Goal: Check status: Check status

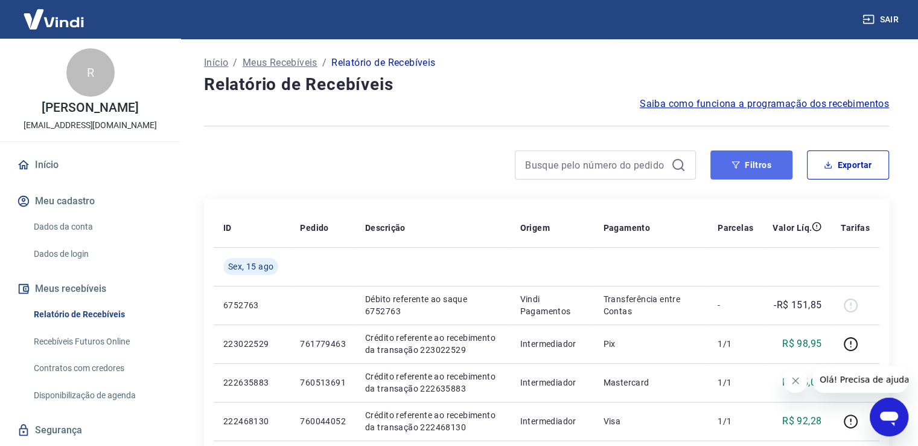
click at [755, 171] on button "Filtros" at bounding box center [752, 164] width 82 height 29
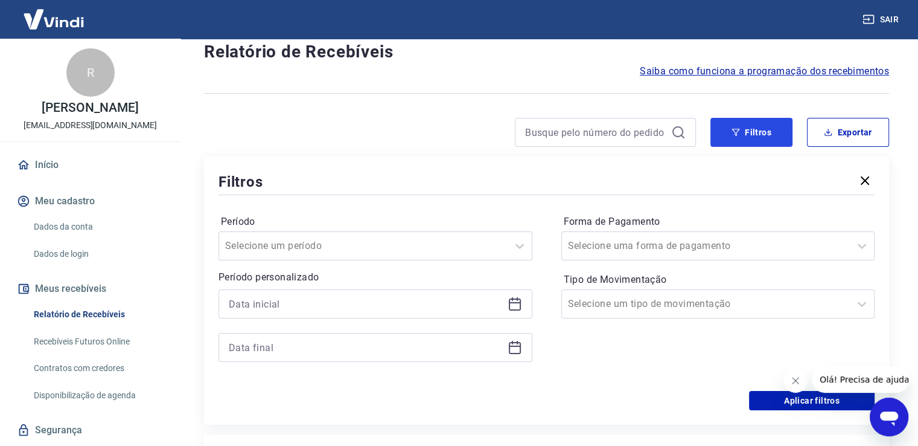
scroll to position [60, 0]
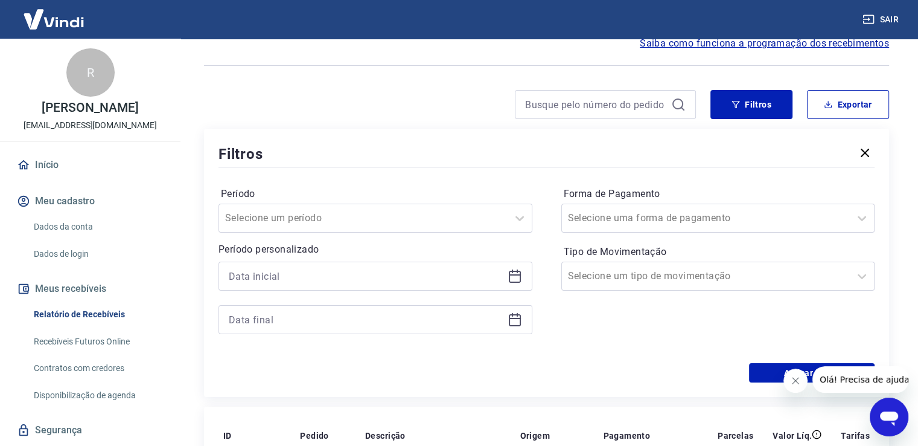
click at [520, 277] on icon at bounding box center [515, 276] width 12 height 12
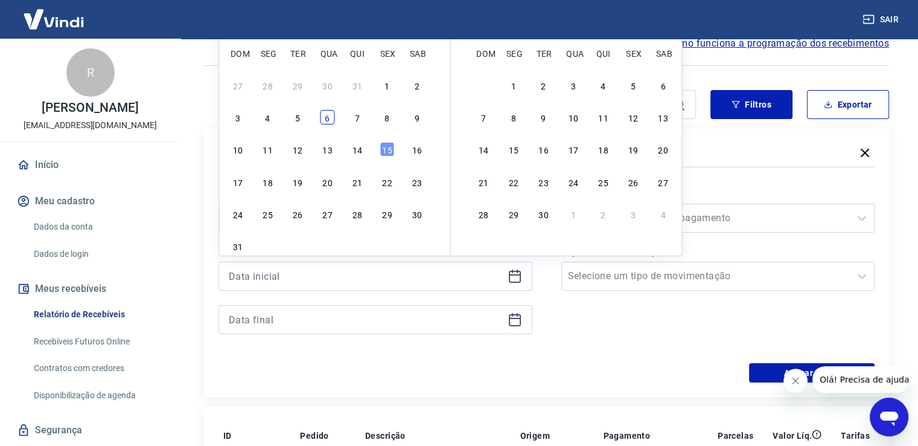
click at [324, 117] on div "6" at bounding box center [327, 117] width 14 height 14
click at [516, 324] on icon at bounding box center [515, 319] width 14 height 14
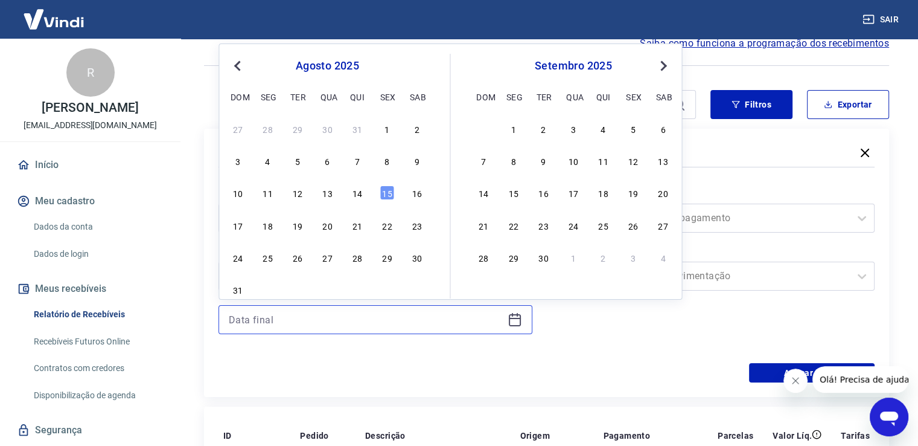
type input "[DATE]"
click at [323, 163] on div "6" at bounding box center [327, 160] width 14 height 14
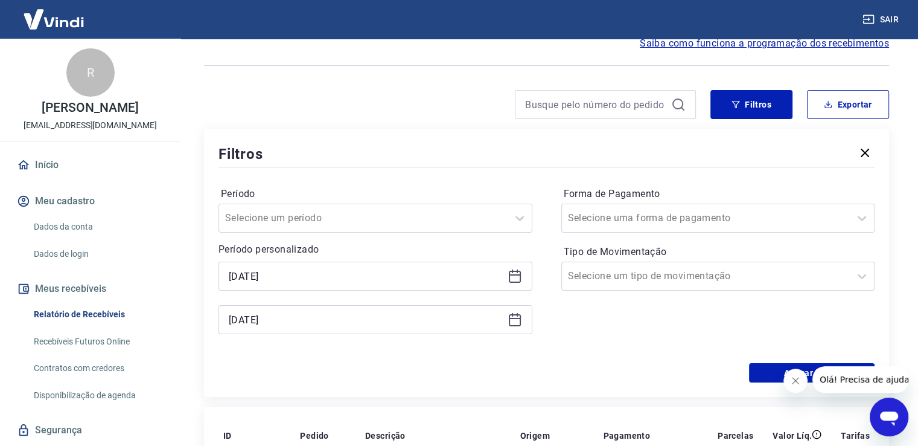
type input "[DATE]"
click at [729, 359] on div "Período Selecione um período Período personalizado Selected date: quarta-feira,…" at bounding box center [547, 266] width 656 height 193
click at [769, 375] on button "Aplicar filtros" at bounding box center [812, 372] width 126 height 19
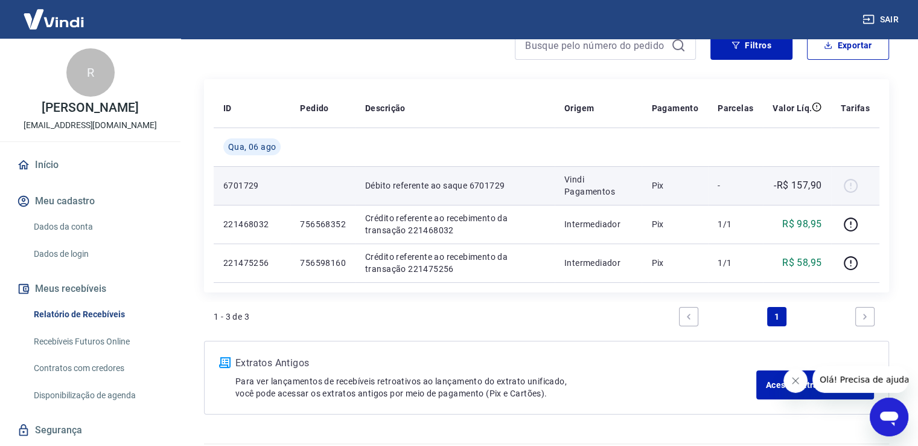
scroll to position [121, 0]
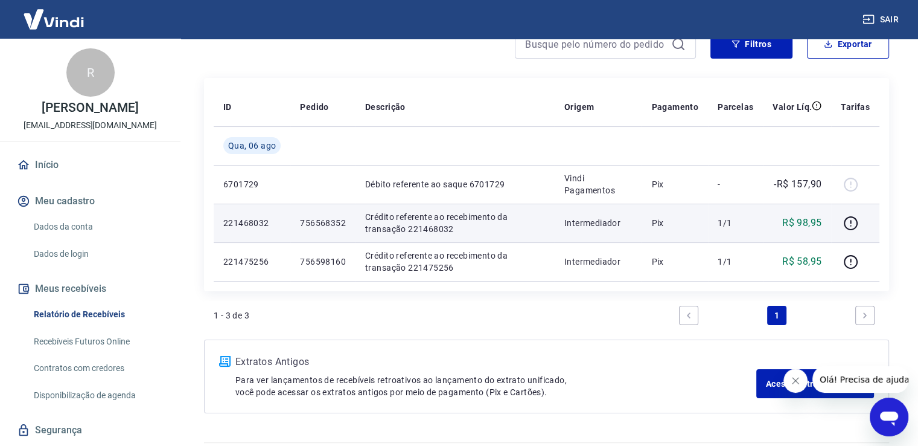
click at [318, 220] on p "756568352" at bounding box center [323, 223] width 46 height 12
copy p "756568352"
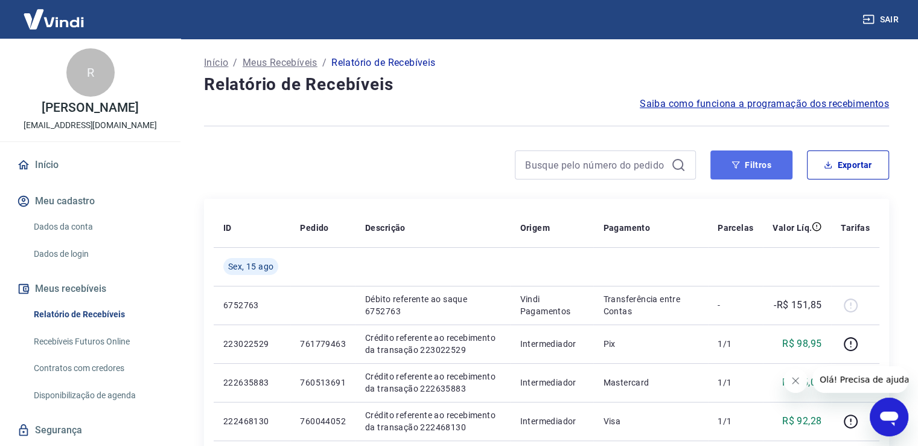
click at [740, 162] on icon "button" at bounding box center [736, 165] width 8 height 8
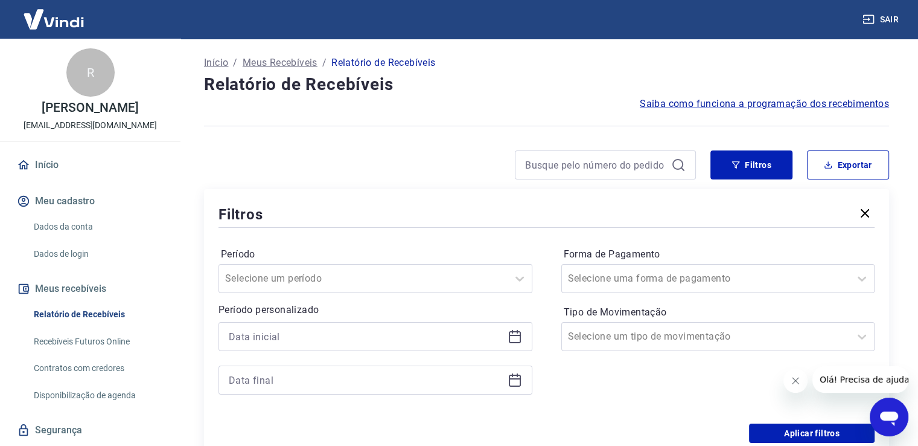
click at [516, 336] on icon at bounding box center [515, 336] width 14 height 14
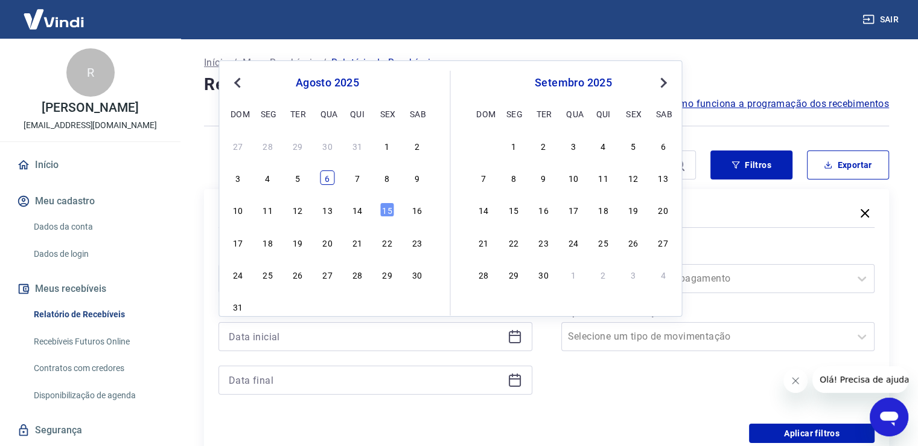
click at [328, 176] on div "6" at bounding box center [327, 177] width 14 height 14
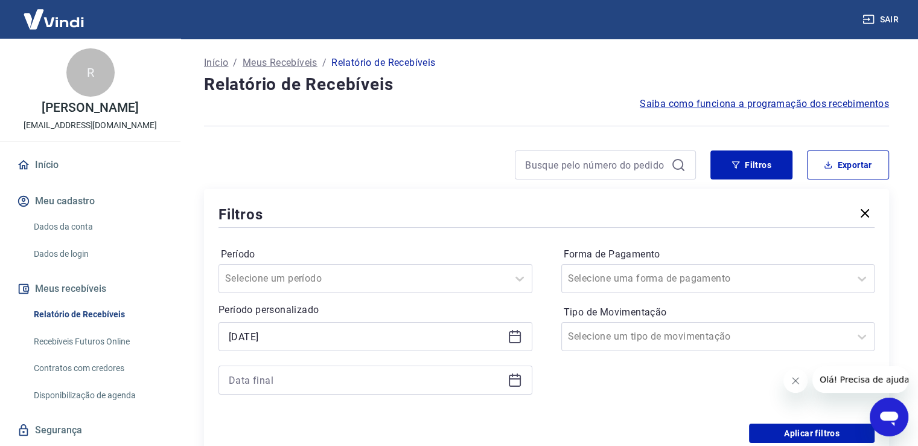
type input "[DATE]"
click at [517, 382] on icon at bounding box center [515, 380] width 14 height 14
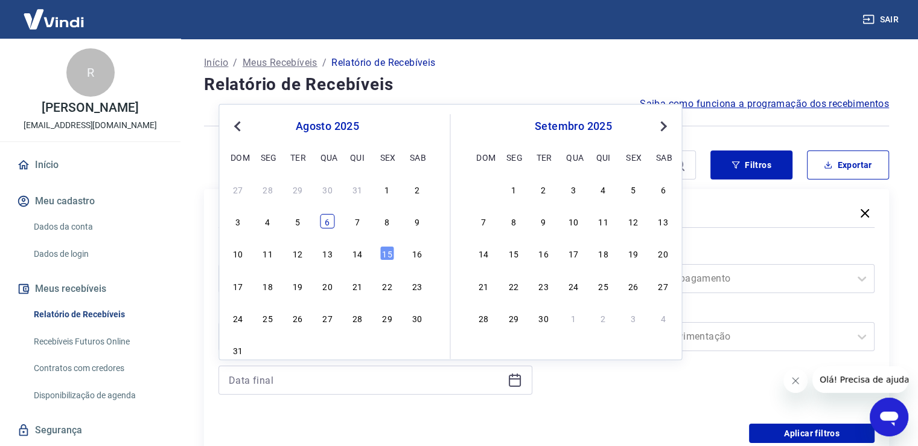
click at [328, 220] on div "6" at bounding box center [327, 221] width 14 height 14
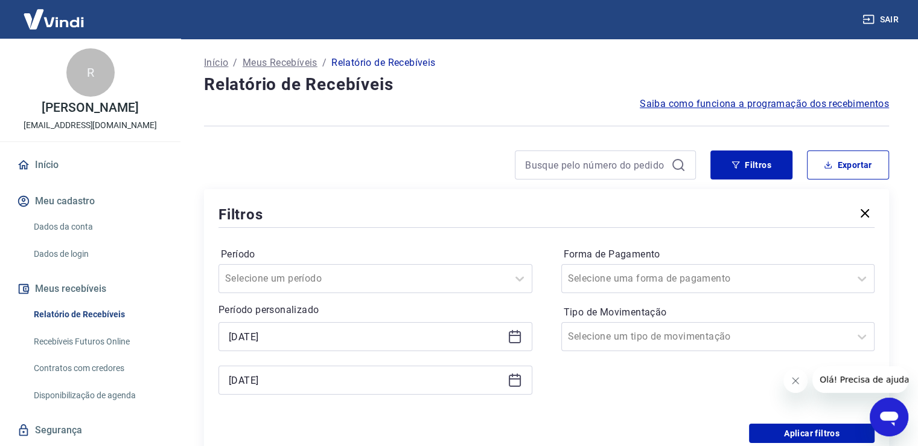
type input "[DATE]"
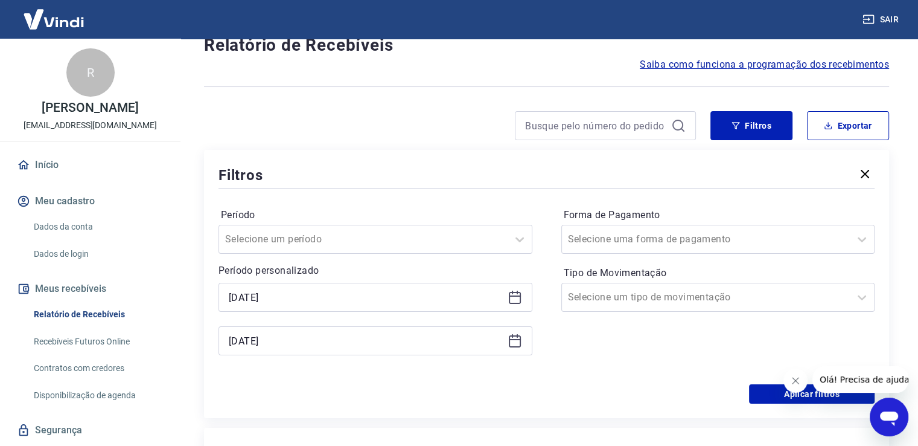
scroll to position [60, 0]
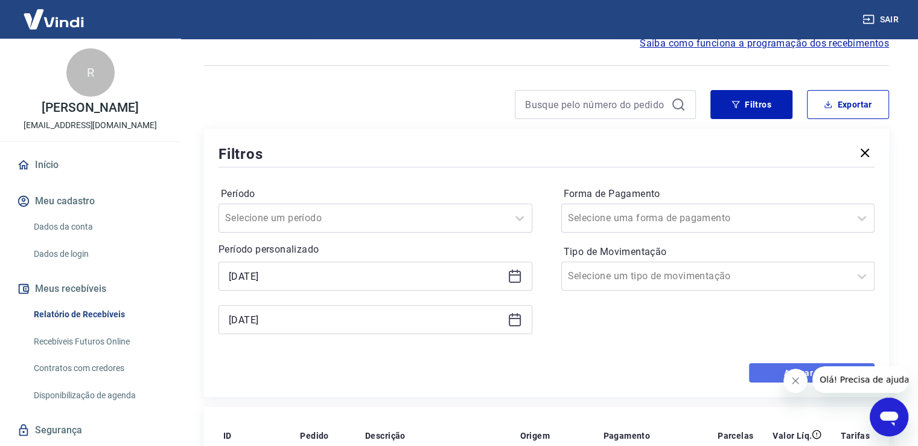
click at [758, 378] on button "Aplicar filtros" at bounding box center [812, 372] width 126 height 19
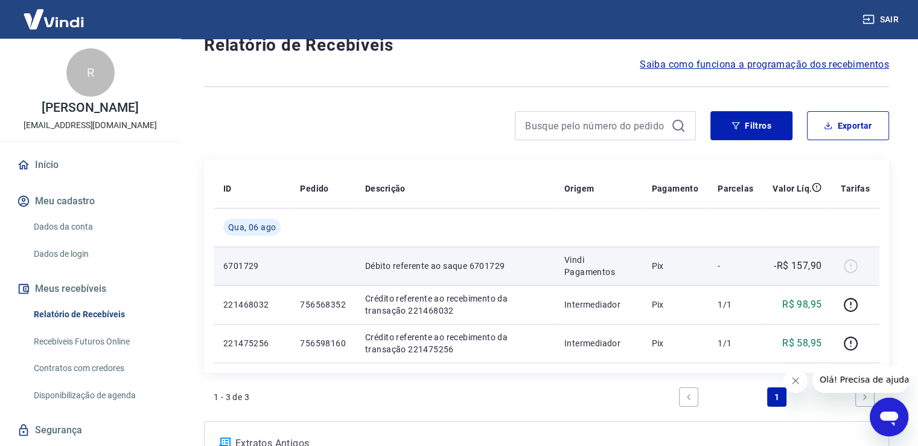
scroll to position [60, 0]
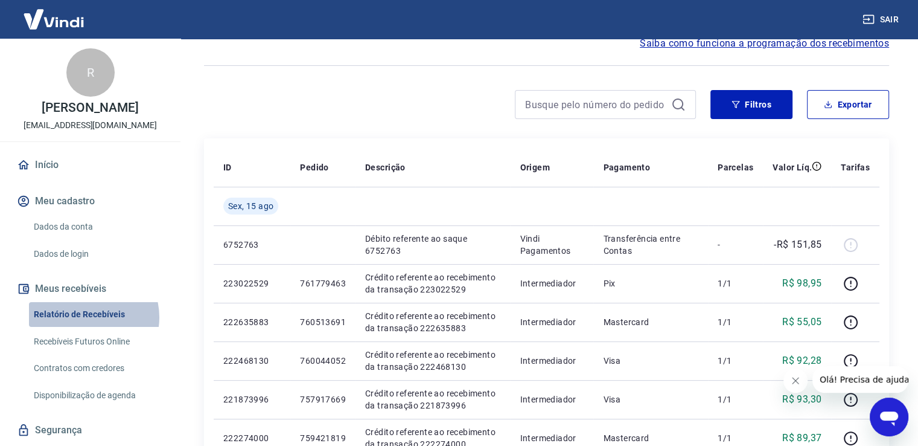
click at [88, 327] on link "Relatório de Recebíveis" at bounding box center [97, 314] width 137 height 25
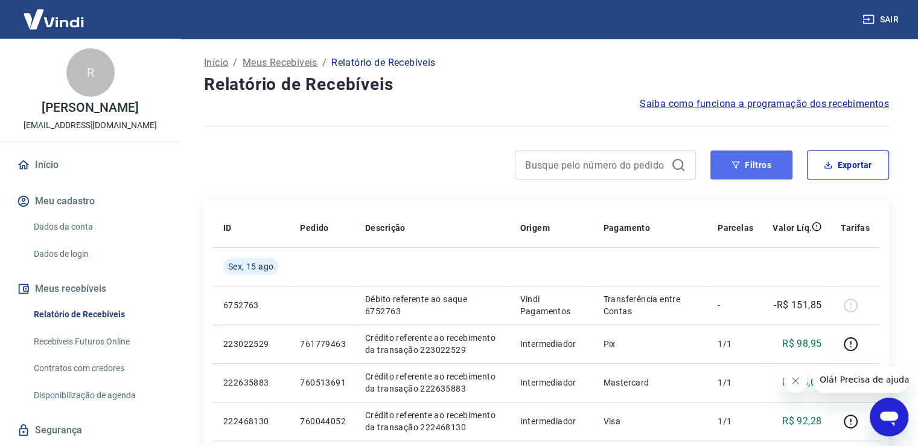
click at [735, 170] on button "Filtros" at bounding box center [752, 164] width 82 height 29
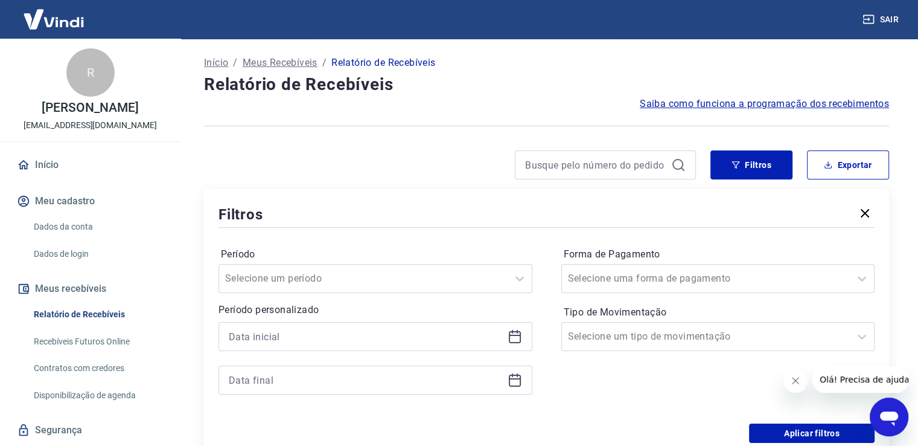
click at [513, 337] on icon at bounding box center [515, 336] width 14 height 14
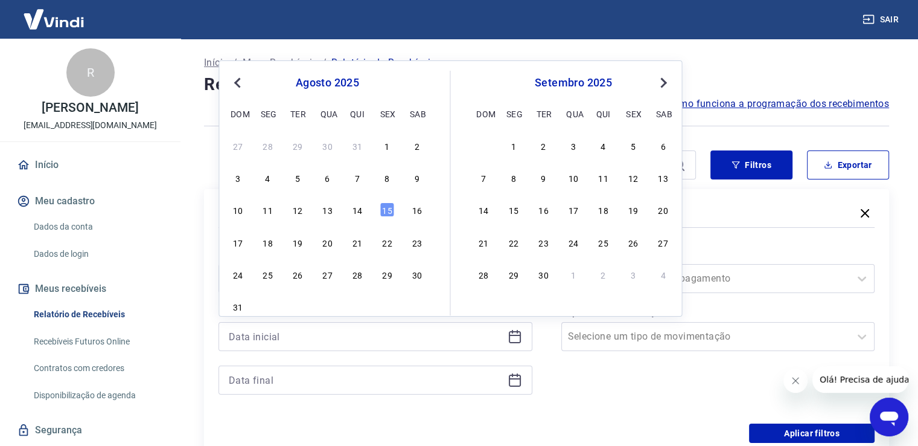
click at [327, 181] on div "6" at bounding box center [327, 177] width 14 height 14
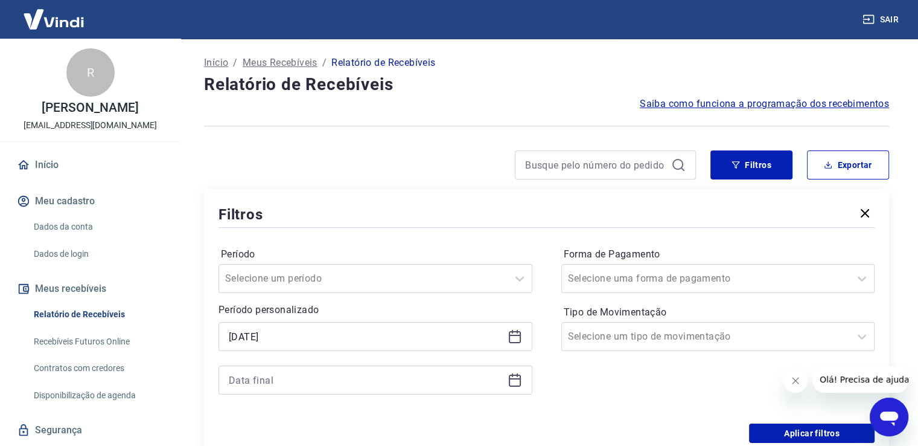
type input "[DATE]"
click at [514, 384] on icon at bounding box center [515, 380] width 14 height 14
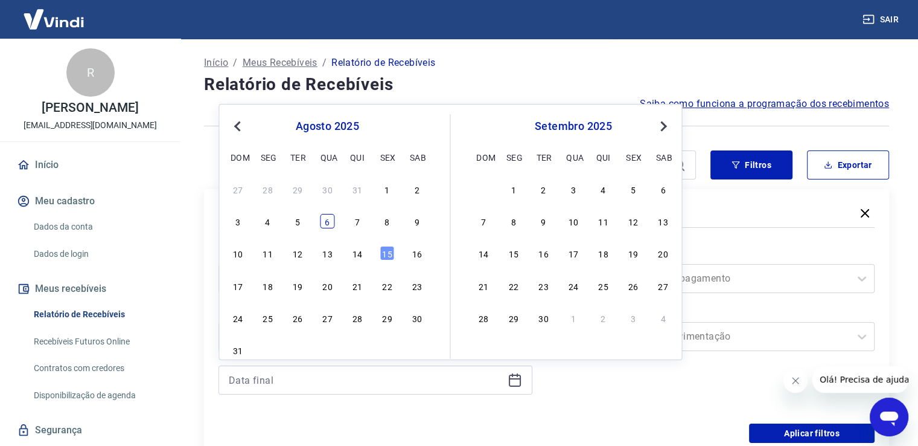
click at [330, 225] on div "6" at bounding box center [327, 221] width 14 height 14
click at [795, 429] on button "Aplicar filtros" at bounding box center [812, 432] width 126 height 19
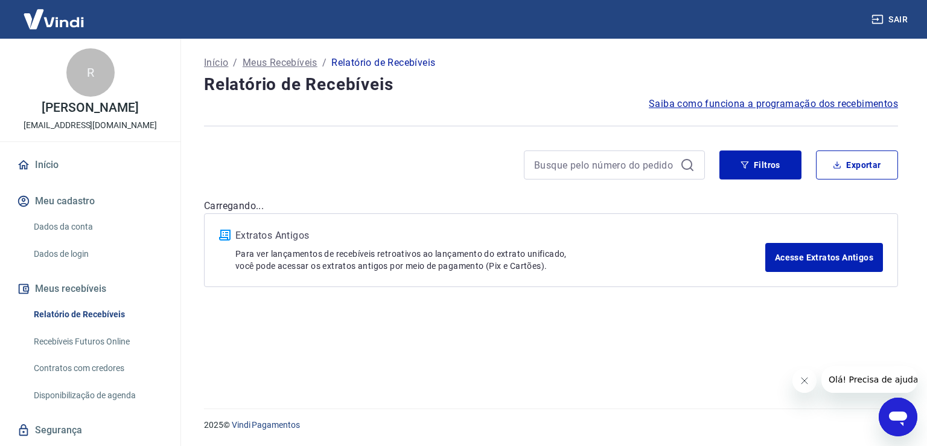
click at [790, 432] on div "2025 © Vindi Pagamentos" at bounding box center [551, 420] width 723 height 52
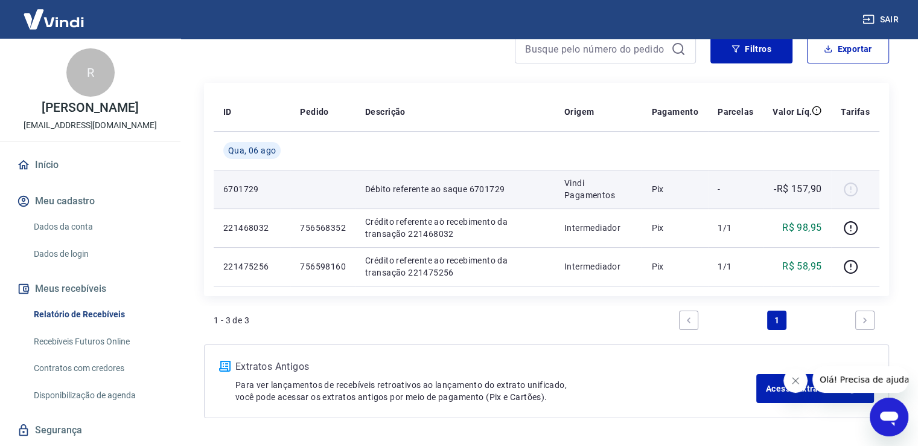
scroll to position [121, 0]
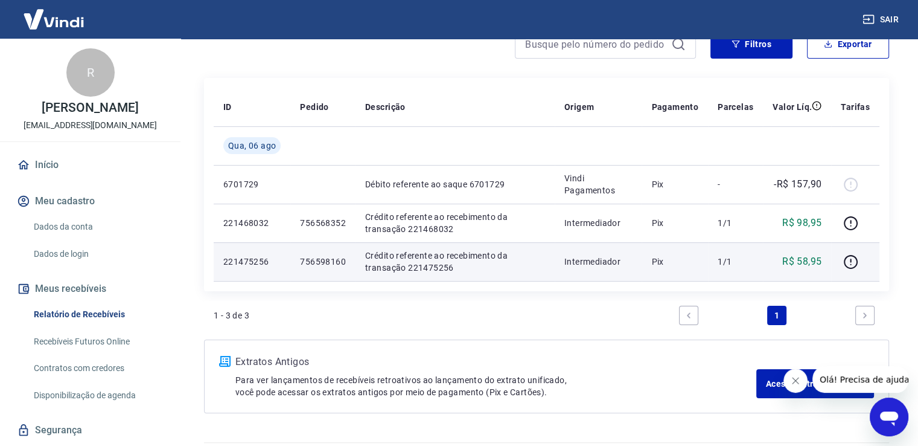
click at [313, 264] on p "756598160" at bounding box center [323, 261] width 46 height 12
click at [314, 264] on p "756598160" at bounding box center [323, 261] width 46 height 12
copy p "756598160"
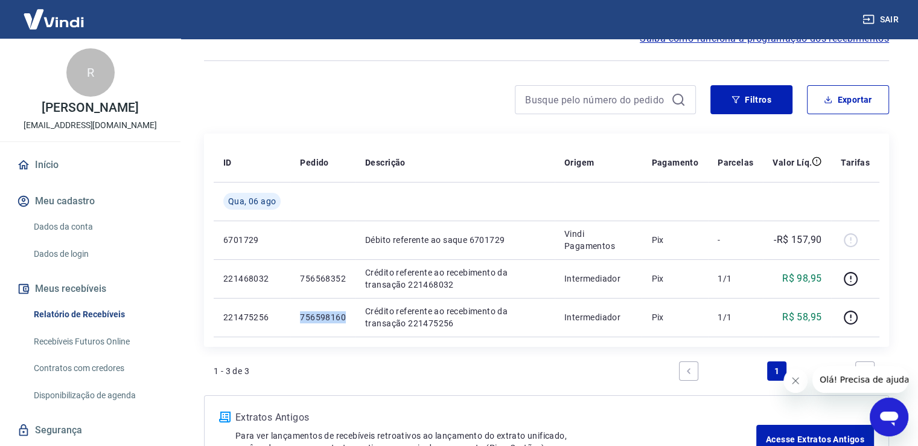
scroll to position [0, 0]
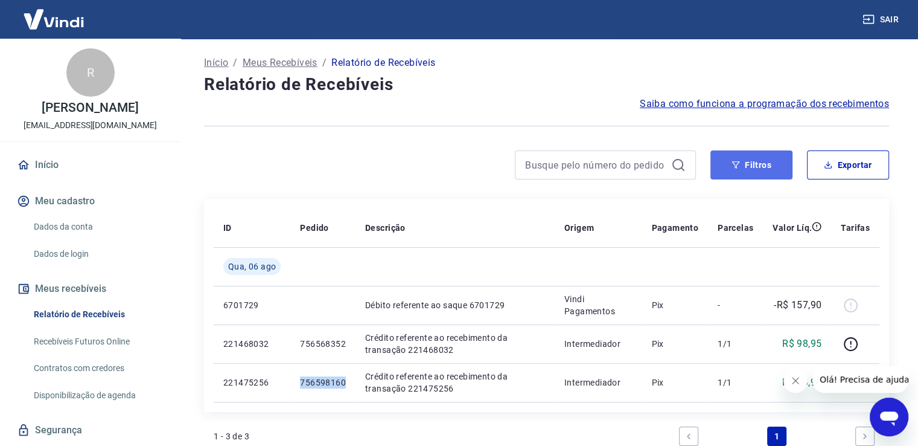
click at [737, 170] on button "Filtros" at bounding box center [752, 164] width 82 height 29
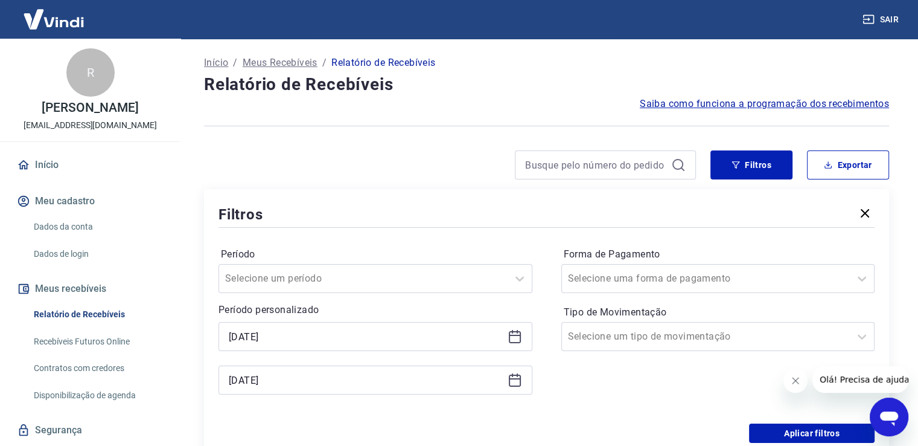
click at [517, 341] on icon at bounding box center [515, 336] width 14 height 14
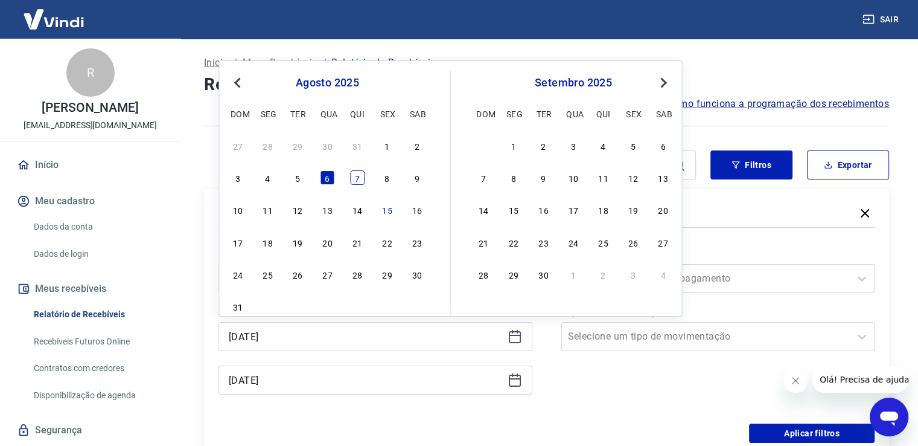
click at [354, 176] on div "7" at bounding box center [357, 177] width 14 height 14
type input "[DATE]"
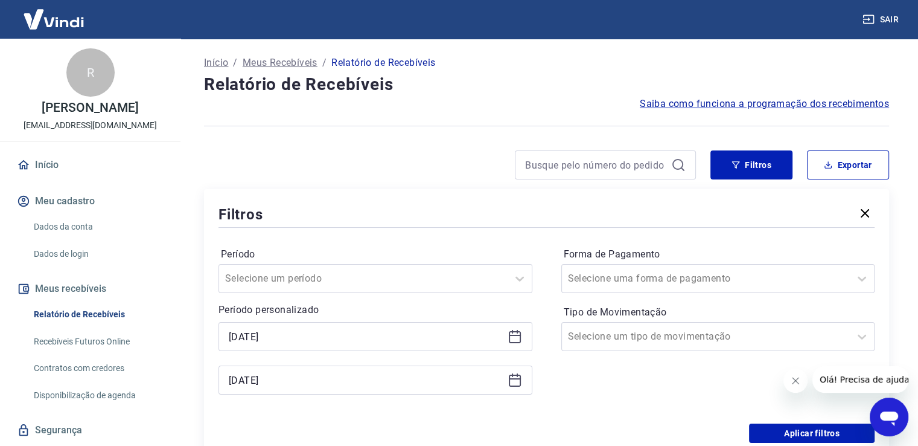
click at [515, 378] on icon at bounding box center [515, 378] width 12 height 1
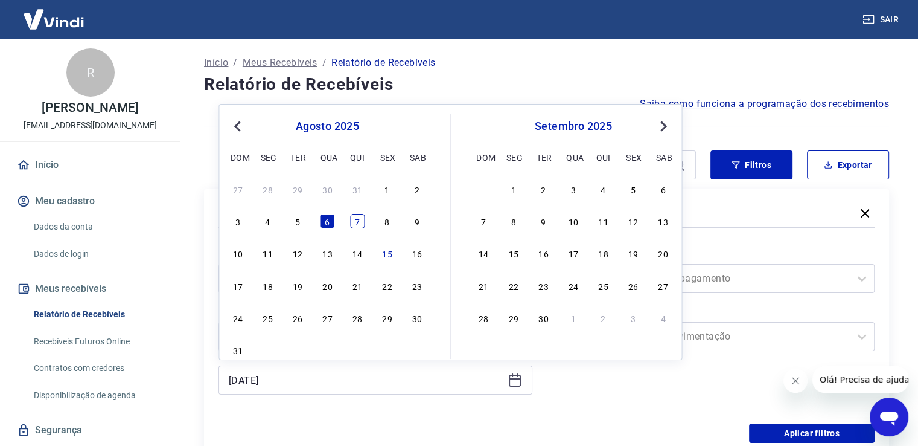
click at [353, 223] on div "7" at bounding box center [357, 221] width 14 height 14
type input "[DATE]"
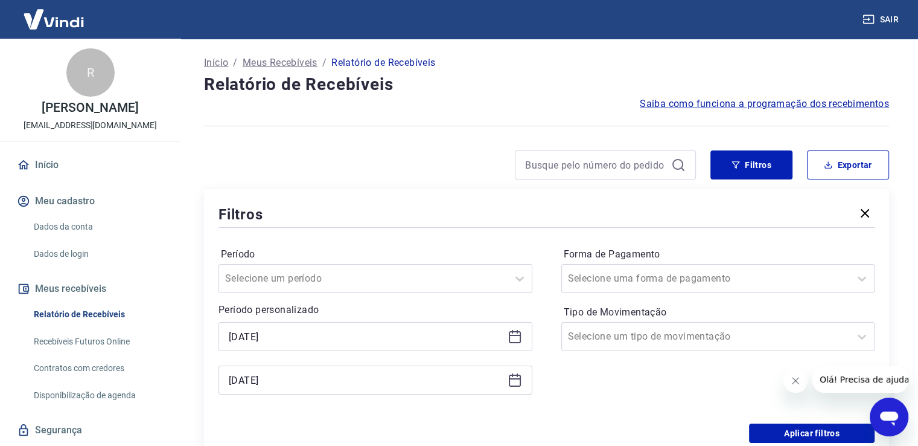
click at [769, 421] on div "Período Selecione um período Período personalizado Selected date: [DATE] [DATE]…" at bounding box center [547, 326] width 656 height 193
click at [770, 430] on button "Aplicar filtros" at bounding box center [812, 432] width 126 height 19
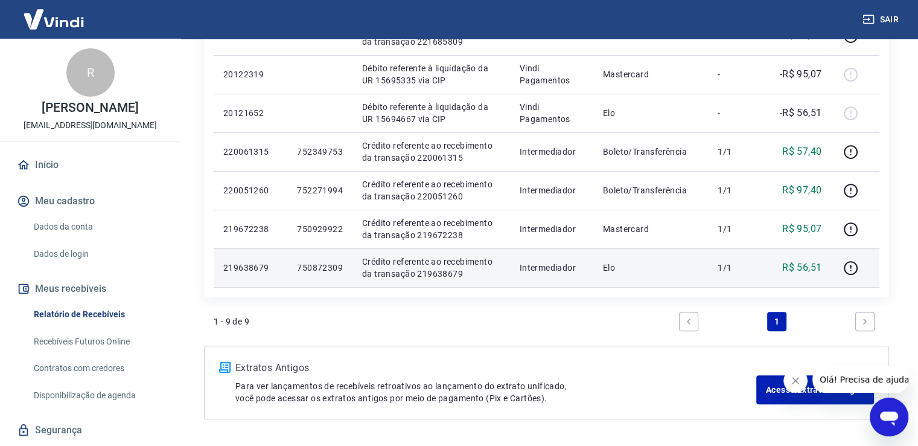
scroll to position [362, 0]
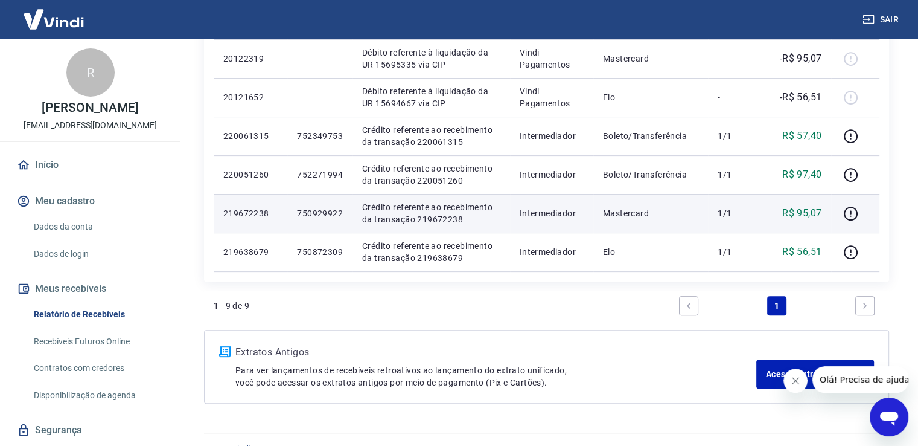
click at [316, 215] on p "750929922" at bounding box center [320, 213] width 46 height 12
copy p "750929922"
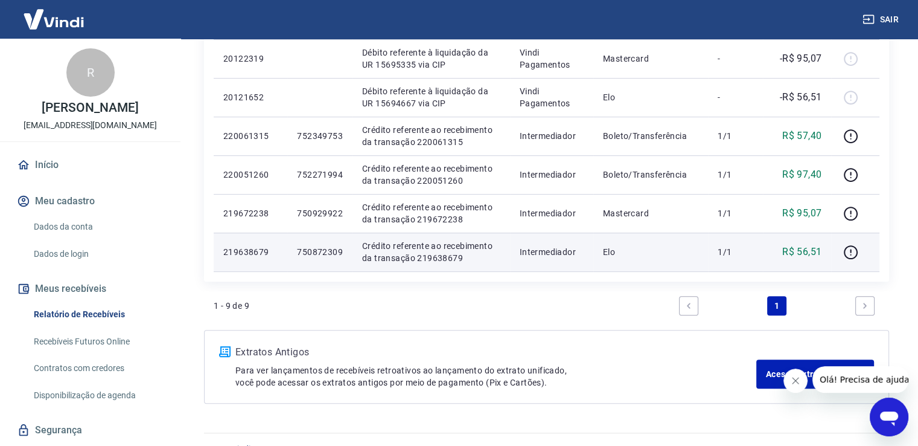
click at [317, 249] on p "750872309" at bounding box center [320, 252] width 46 height 12
copy p "750872309"
